Goal: Task Accomplishment & Management: Use online tool/utility

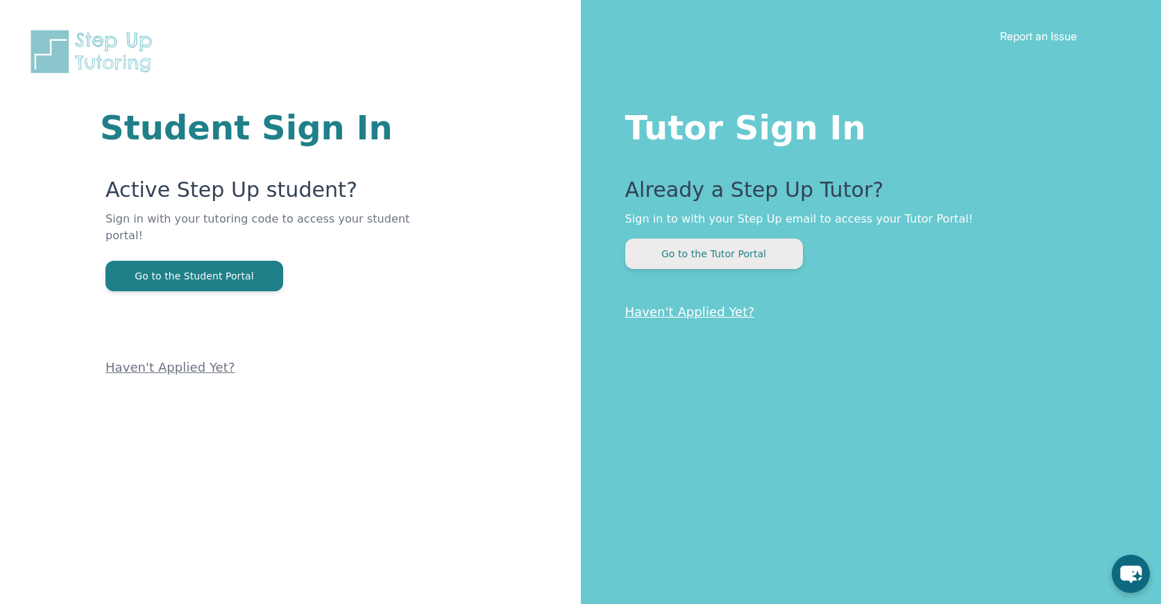
click at [764, 248] on button "Go to the Tutor Portal" at bounding box center [714, 254] width 178 height 31
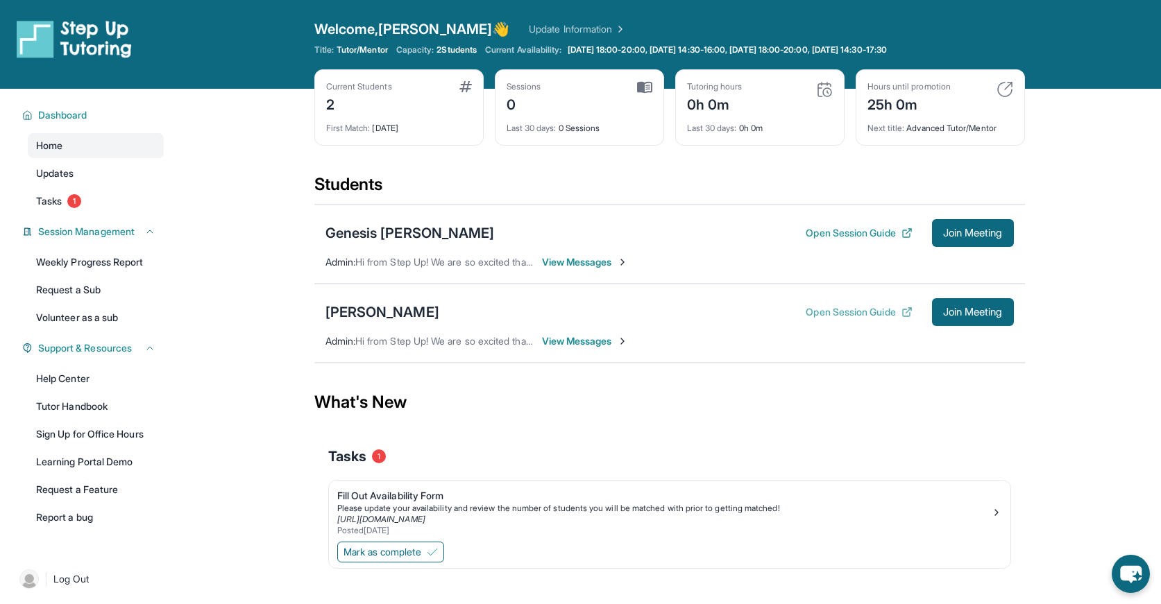
click at [869, 317] on button "Open Session Guide" at bounding box center [859, 312] width 106 height 14
click at [580, 341] on span "View Messages" at bounding box center [585, 342] width 87 height 14
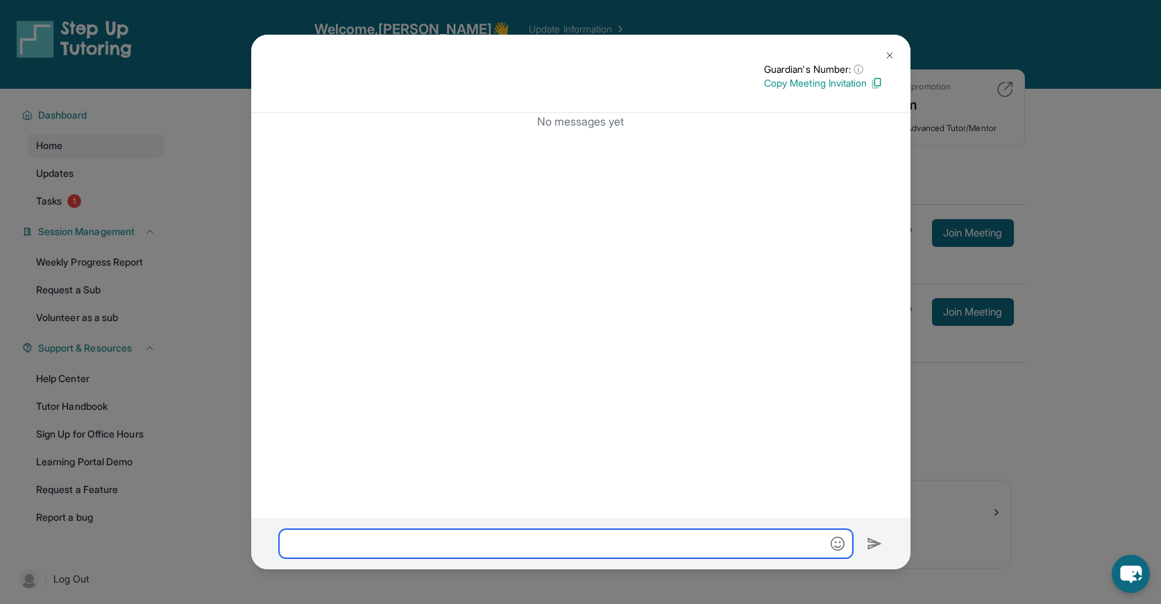
click at [526, 546] on input "text" at bounding box center [566, 544] width 574 height 29
type input "**********"
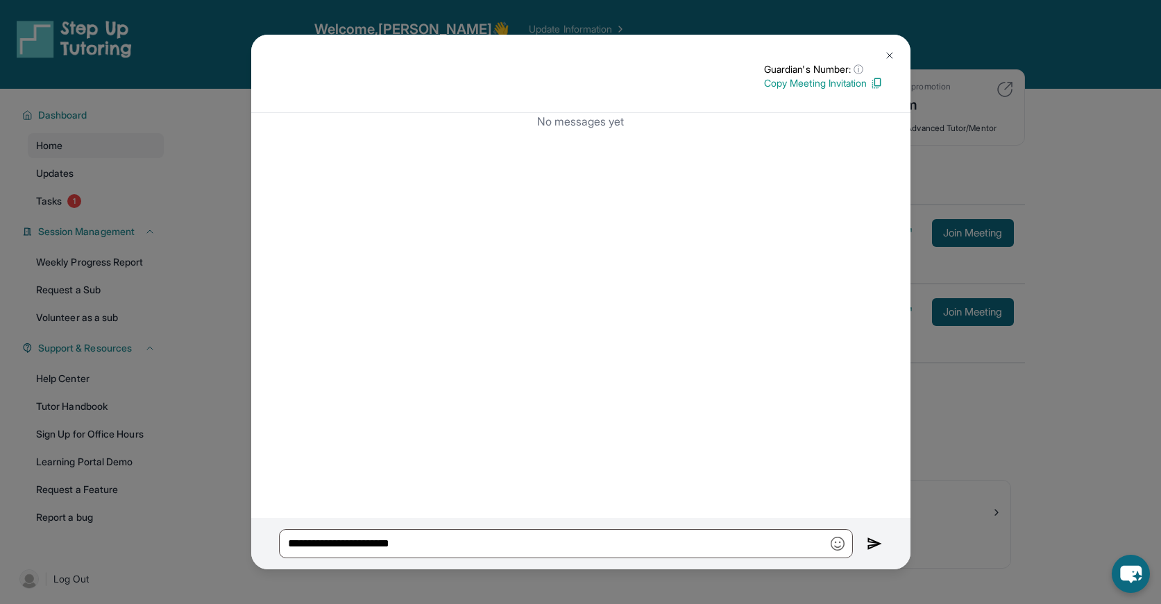
click at [876, 537] on img at bounding box center [875, 544] width 16 height 17
click at [872, 541] on img at bounding box center [875, 544] width 16 height 17
click at [888, 54] on img at bounding box center [889, 55] width 11 height 11
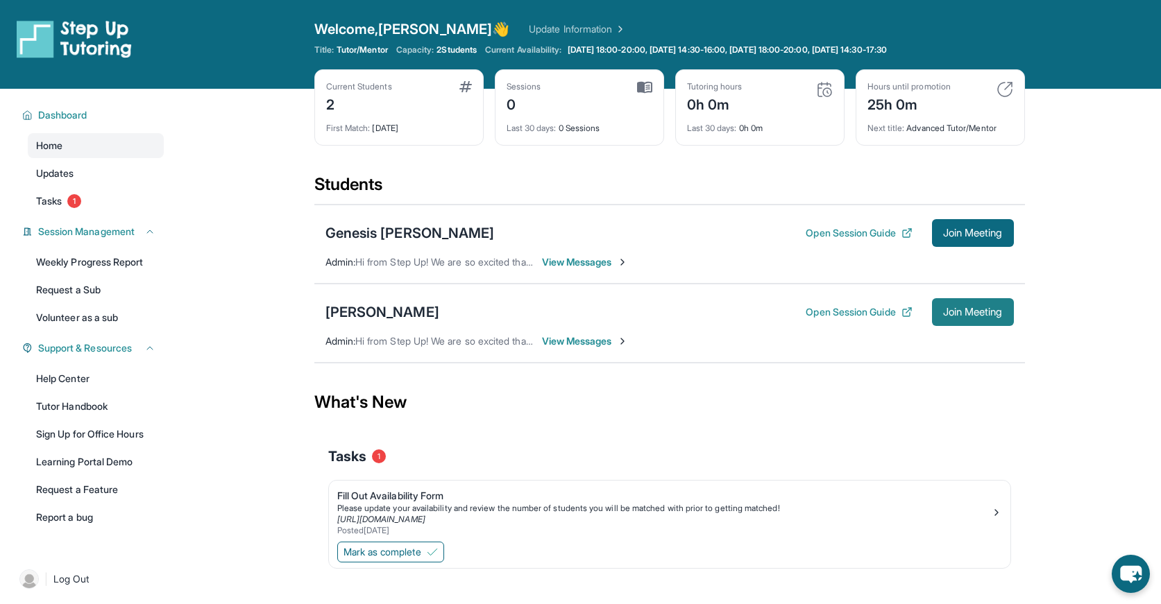
click at [963, 312] on span "Join Meeting" at bounding box center [973, 312] width 60 height 8
click at [974, 313] on span "Join Meeting" at bounding box center [973, 312] width 60 height 8
click at [981, 314] on span "Join Meeting" at bounding box center [973, 312] width 60 height 8
click at [596, 343] on span "View Messages" at bounding box center [585, 342] width 87 height 14
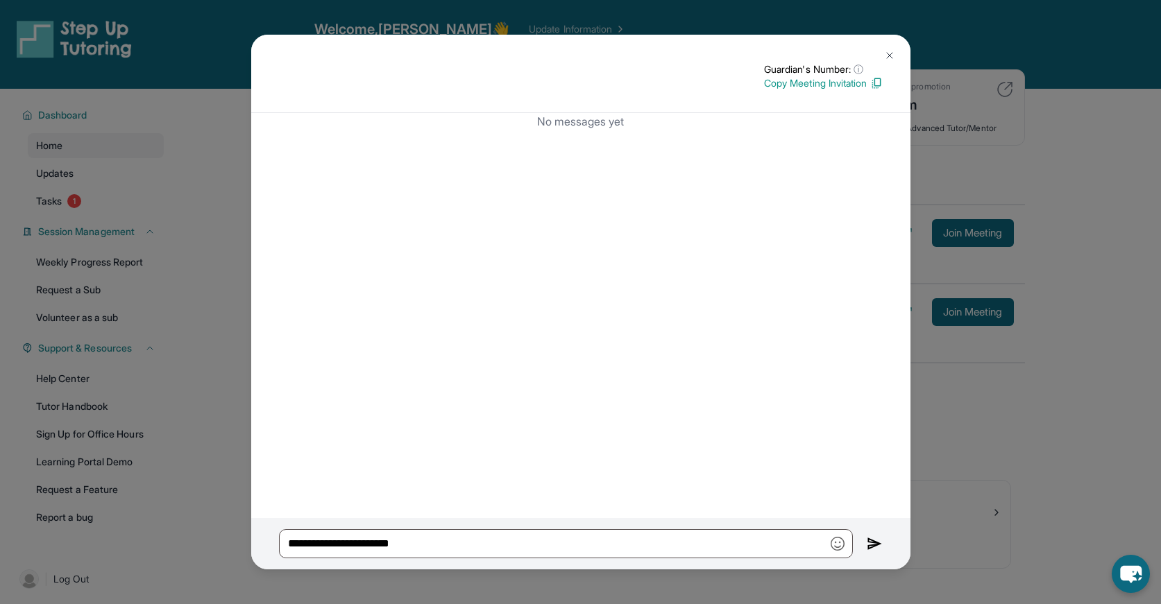
click at [986, 400] on div "**********" at bounding box center [580, 302] width 1161 height 604
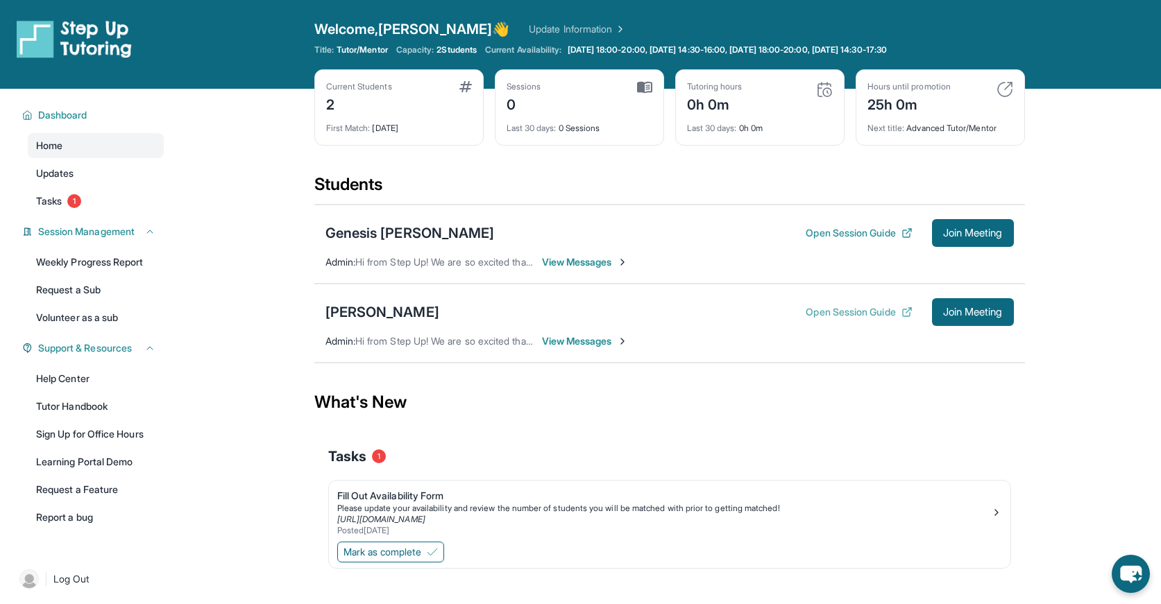
click at [861, 316] on button "Open Session Guide" at bounding box center [859, 312] width 106 height 14
